Goal: Information Seeking & Learning: Check status

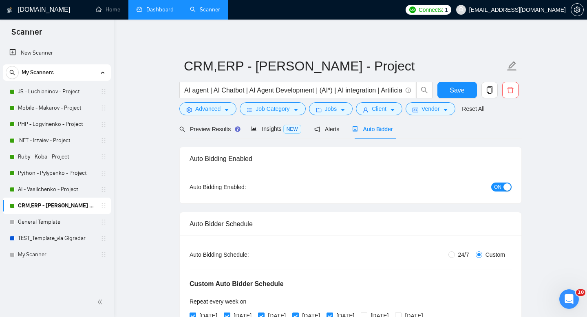
click at [144, 13] on link "Dashboard" at bounding box center [155, 9] width 37 height 7
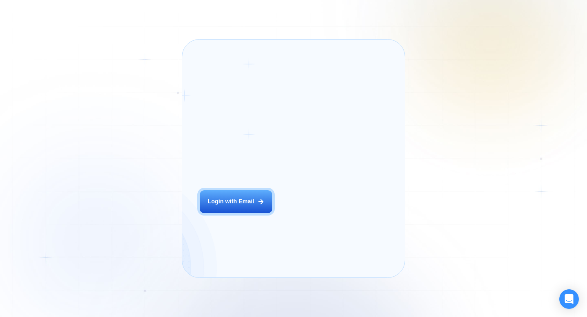
click at [306, 212] on div "Alejandro R. CEO Digital Agency Previously, we had a 5% to 7% reply rate on Upw…" at bounding box center [348, 213] width 84 height 98
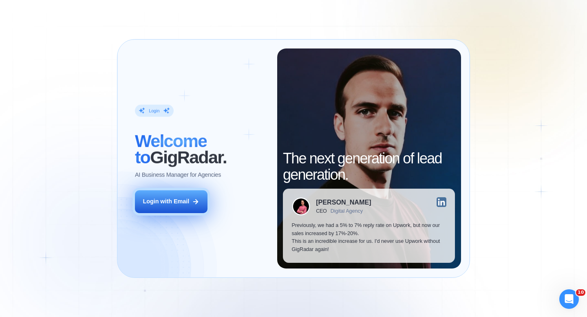
click at [194, 199] on icon at bounding box center [195, 201] width 7 height 7
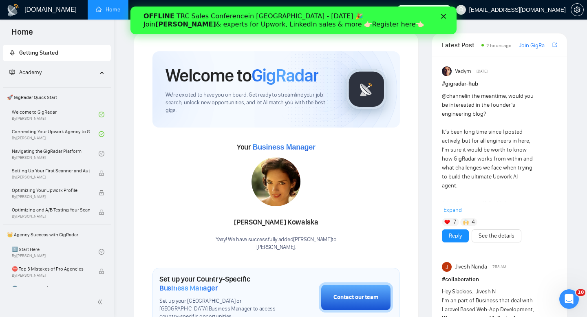
click at [443, 16] on polygon "Close" at bounding box center [443, 16] width 5 height 5
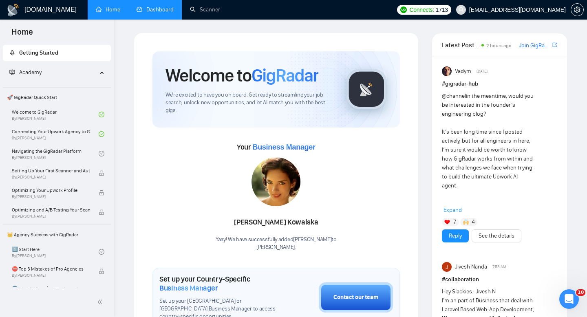
click at [137, 13] on link "Dashboard" at bounding box center [155, 9] width 37 height 7
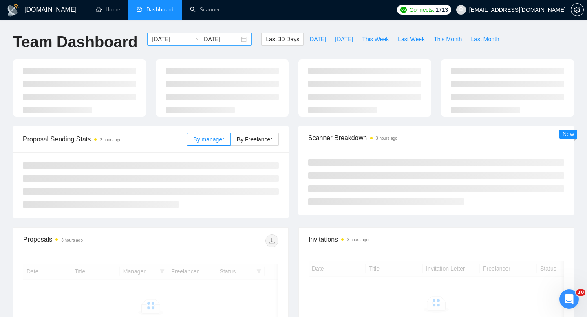
click at [239, 38] on div "2025-09-06 2025-10-06" at bounding box center [199, 39] width 104 height 13
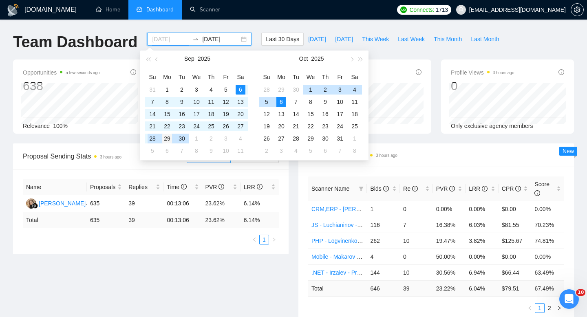
type input "2025-09-29"
click at [169, 139] on div "29" at bounding box center [167, 139] width 10 height 10
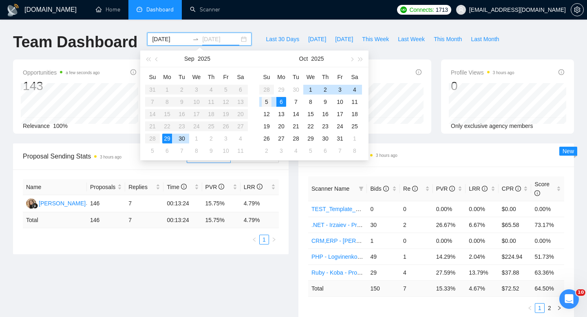
type input "2025-10-05"
click at [268, 100] on div "5" at bounding box center [267, 102] width 10 height 10
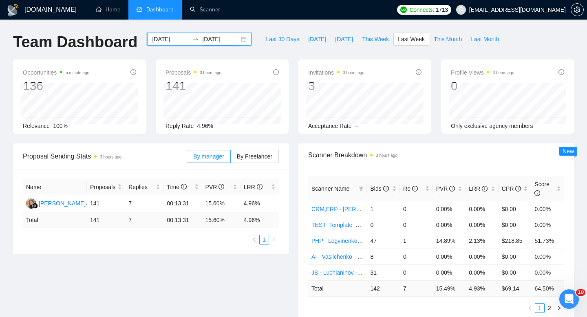
click at [238, 39] on div "2025-09-29 2025-10-05" at bounding box center [199, 39] width 104 height 13
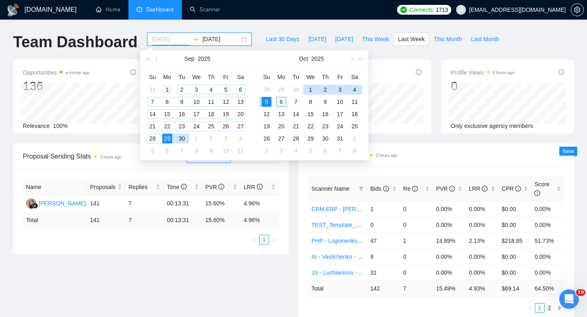
type input "2025-09-01"
click at [166, 89] on div "1" at bounding box center [167, 90] width 10 height 10
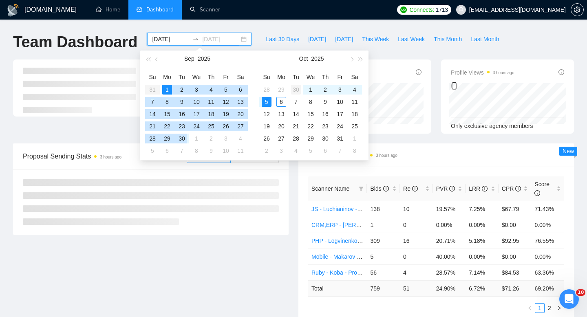
type input "2025-09-30"
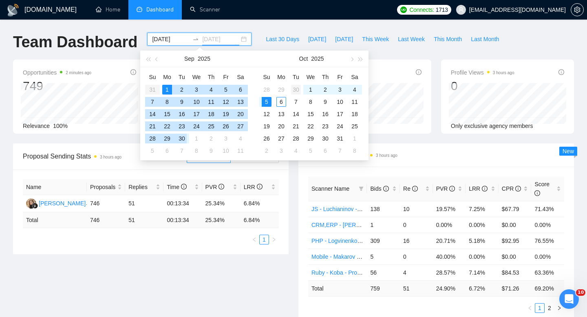
click at [297, 90] on div "30" at bounding box center [296, 90] width 10 height 10
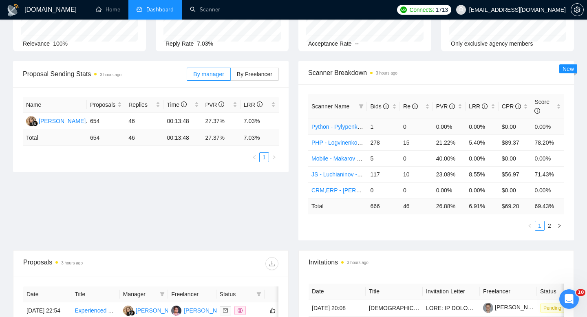
scroll to position [4, 0]
